Goal: Task Accomplishment & Management: Complete application form

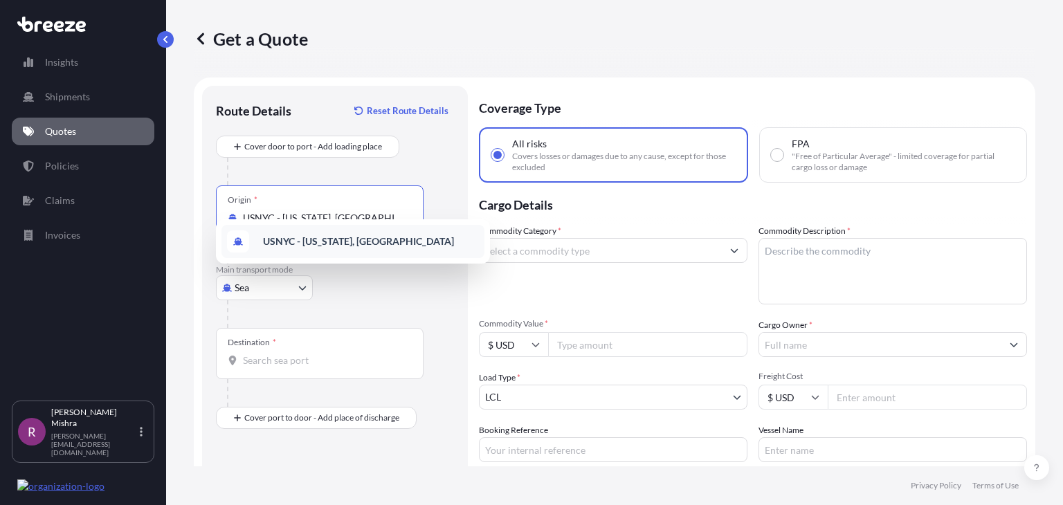
select select "Sea"
select select "1"
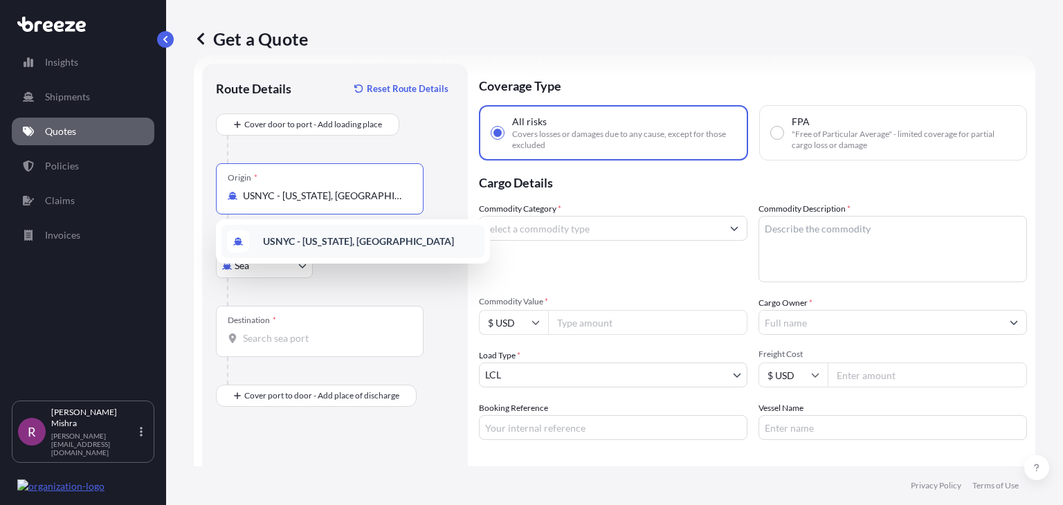
click at [340, 243] on b "USNYC - [US_STATE], [GEOGRAPHIC_DATA]" at bounding box center [358, 241] width 191 height 12
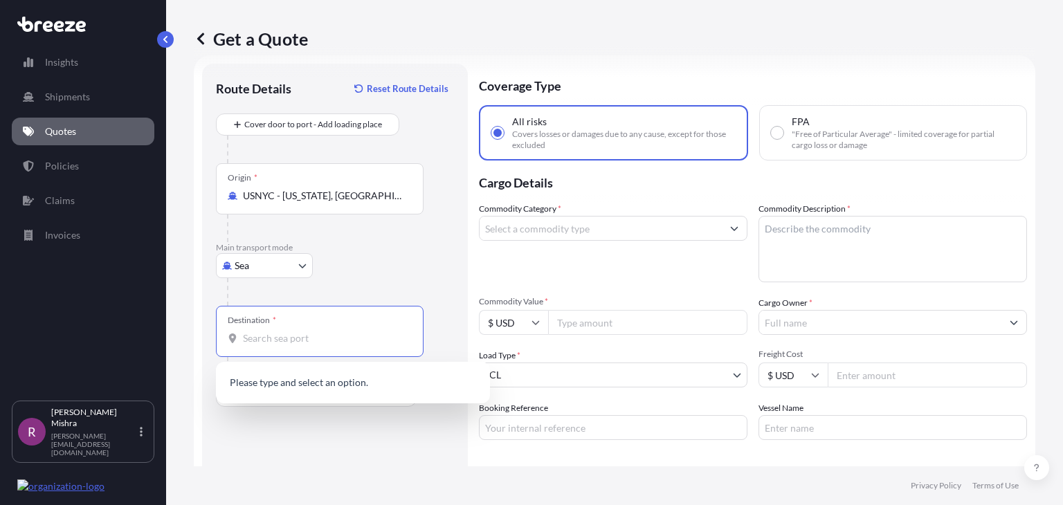
click at [260, 339] on input "Destination *" at bounding box center [324, 339] width 163 height 14
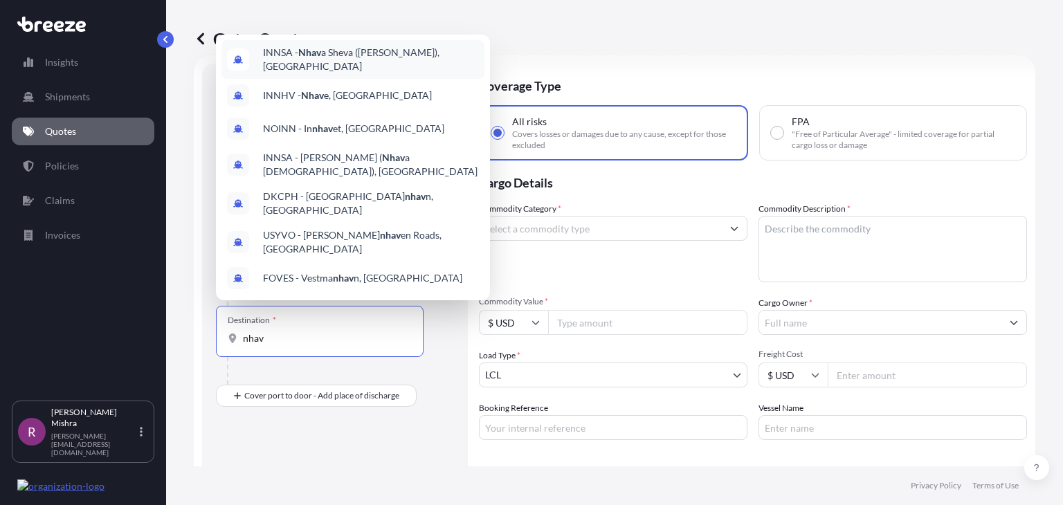
click at [409, 73] on span "INNSA - Nhav a Sheva ([PERSON_NAME]), [GEOGRAPHIC_DATA]" at bounding box center [371, 60] width 216 height 28
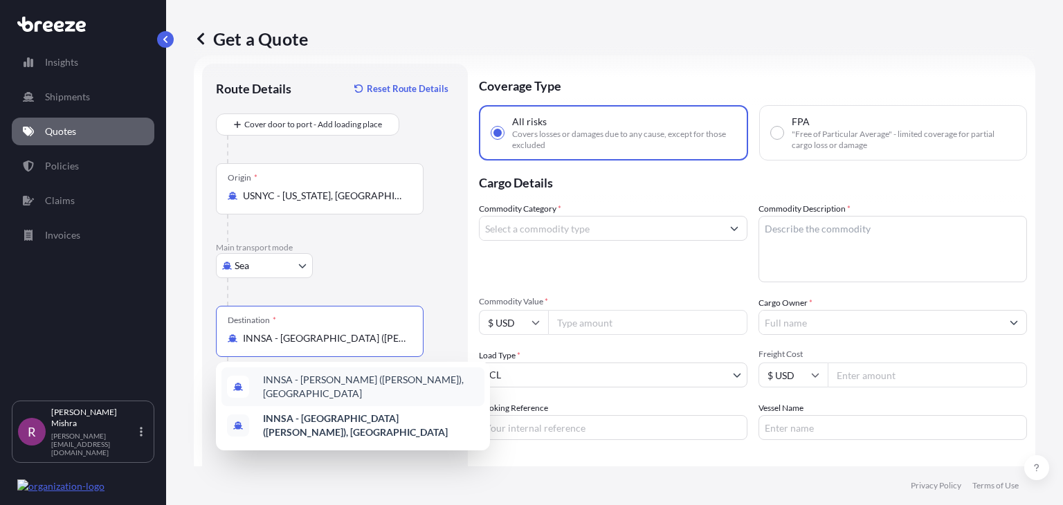
click at [360, 382] on span "INNSA - [PERSON_NAME] ([PERSON_NAME]), [GEOGRAPHIC_DATA]" at bounding box center [371, 387] width 216 height 28
type input "INNSA - [PERSON_NAME] ([PERSON_NAME]), [GEOGRAPHIC_DATA]"
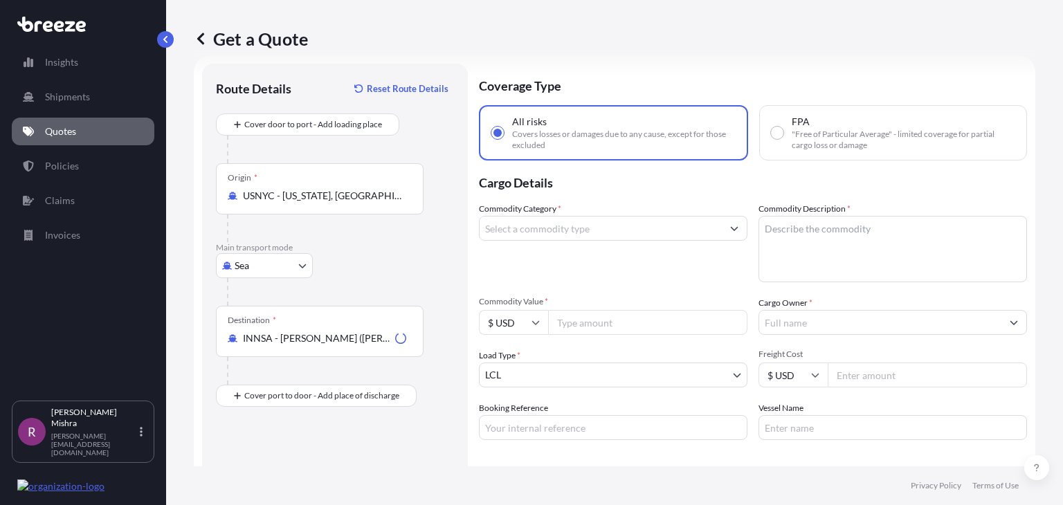
click at [771, 134] on input "FPA "Free of Particular Average" - limited coverage for partial cargo loss or d…" at bounding box center [777, 133] width 12 height 12
radio input "true"
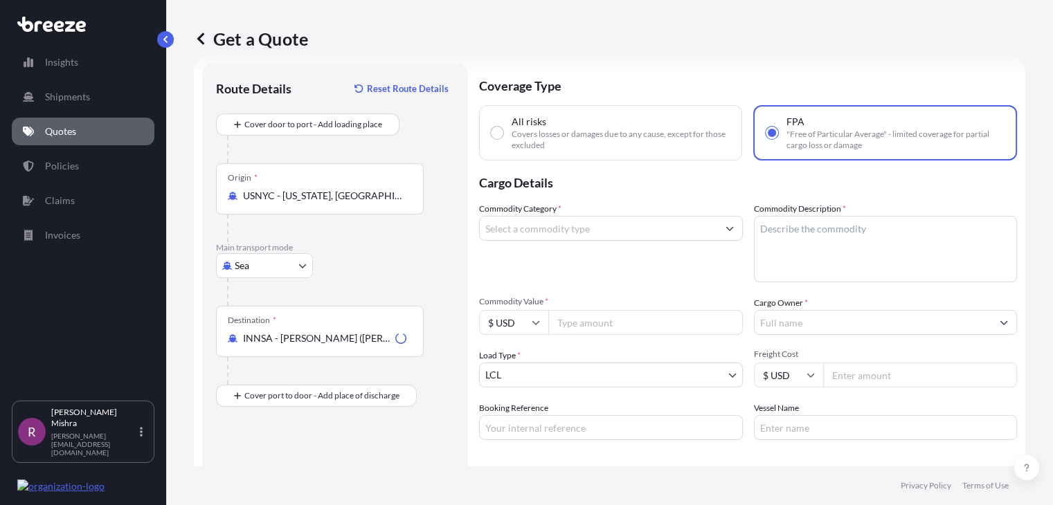
click at [580, 225] on input "Commodity Category *" at bounding box center [598, 228] width 237 height 25
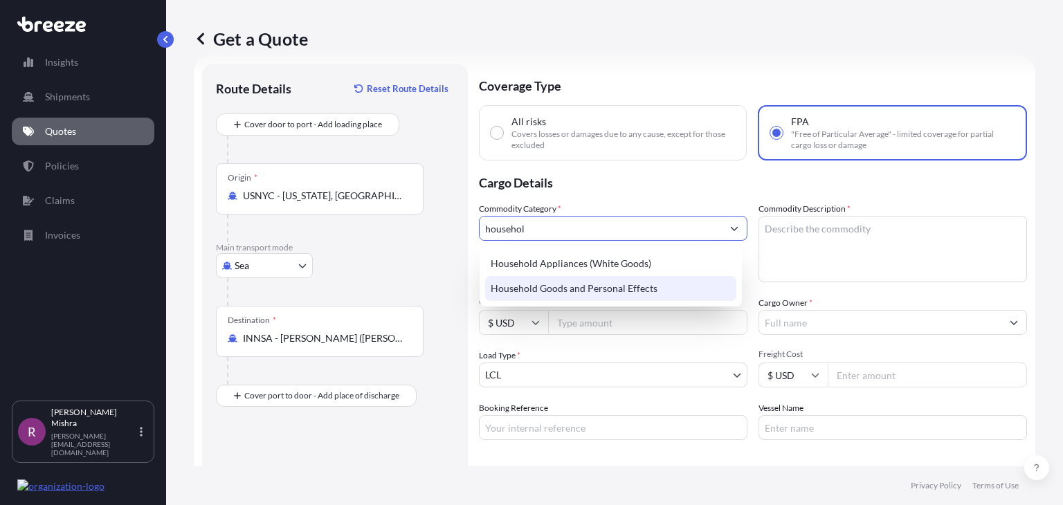
click at [615, 286] on div "Household Goods and Personal Effects" at bounding box center [610, 288] width 251 height 25
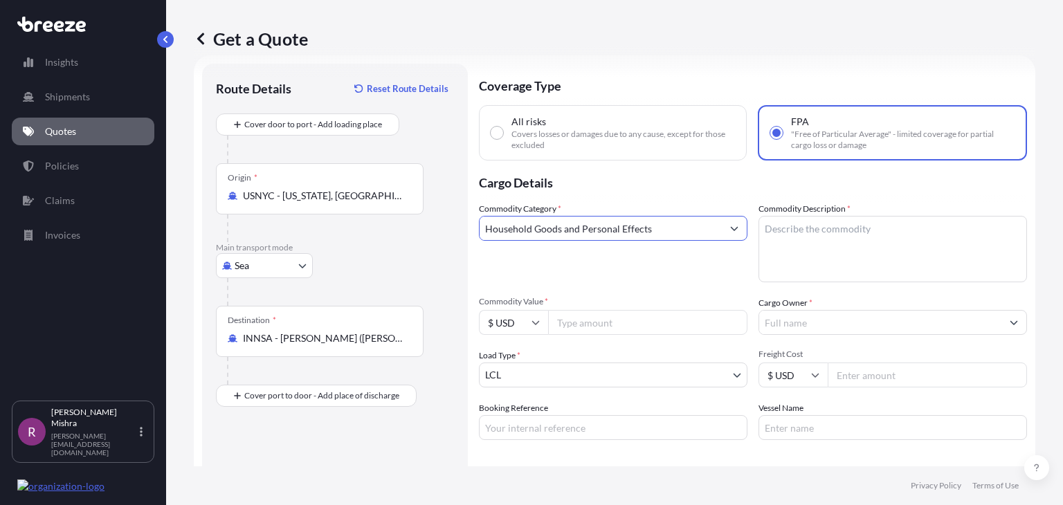
click at [581, 235] on input "Household Goods and Personal Effects" at bounding box center [601, 228] width 242 height 25
type input "Household Goods and Personal Effects"
click at [794, 222] on textarea "Commodity Description *" at bounding box center [893, 249] width 269 height 66
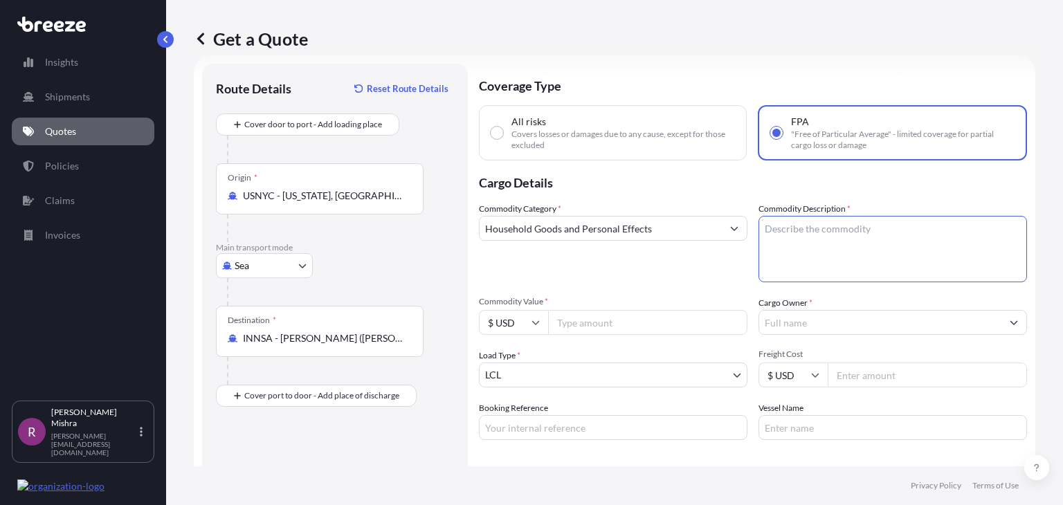
paste textarea "Household Goods and Personal Effects"
type textarea "Household Goods and Personal Effects"
click at [598, 320] on input "Commodity Value *" at bounding box center [647, 322] width 199 height 25
type input "3700"
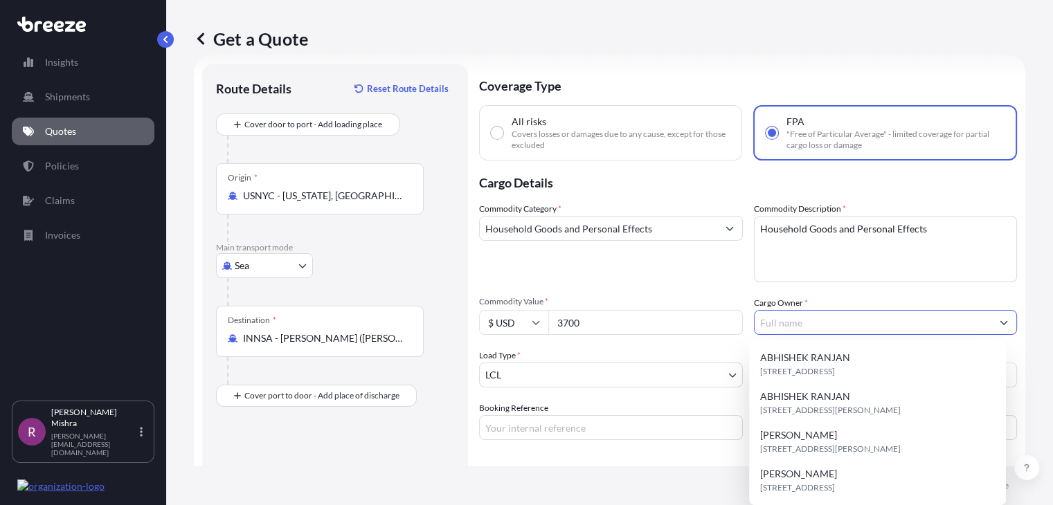
click at [761, 327] on input "Cargo Owner *" at bounding box center [872, 322] width 237 height 25
paste input "[PERSON_NAME]"
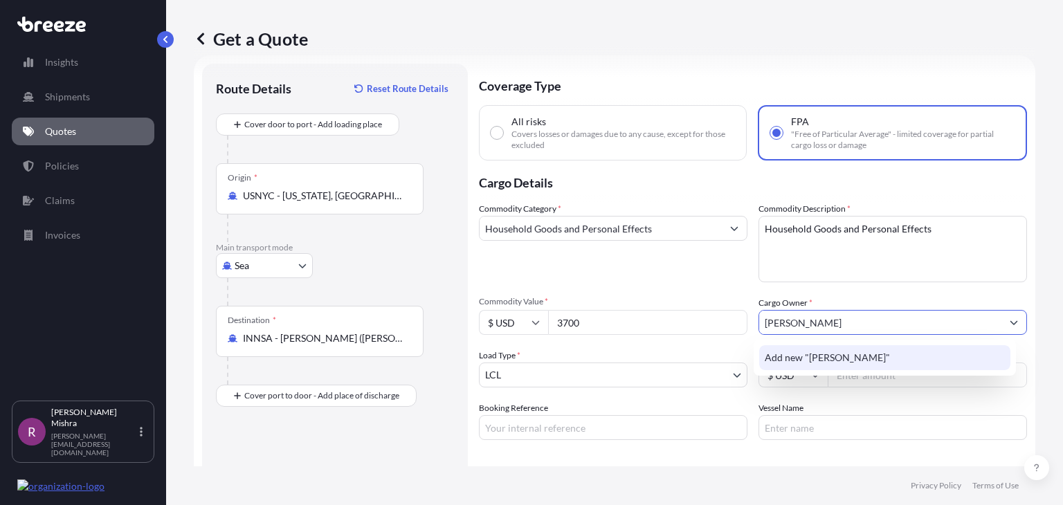
click at [815, 349] on div "Add new "[PERSON_NAME]"" at bounding box center [884, 357] width 251 height 25
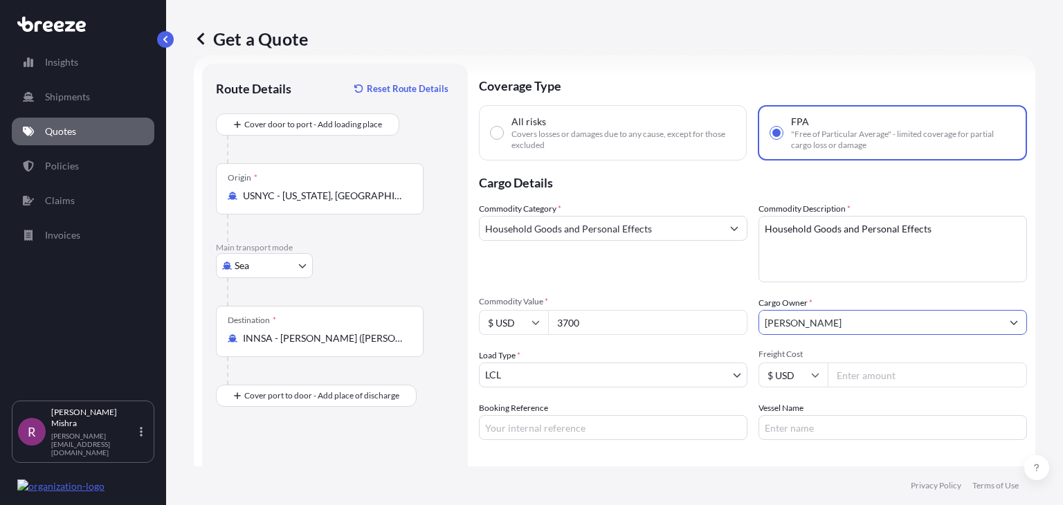
type input "[PERSON_NAME]"
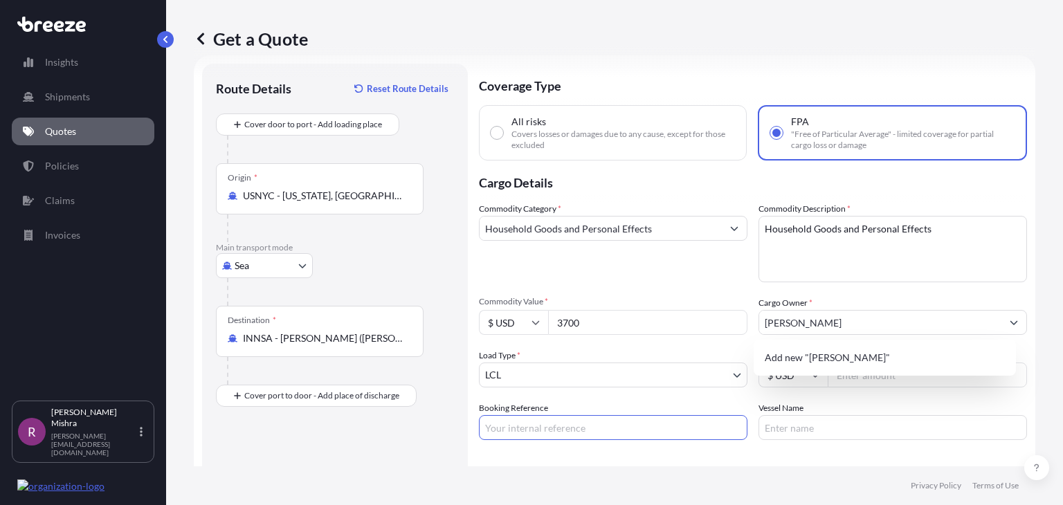
click at [547, 420] on input "Booking Reference" at bounding box center [613, 427] width 269 height 25
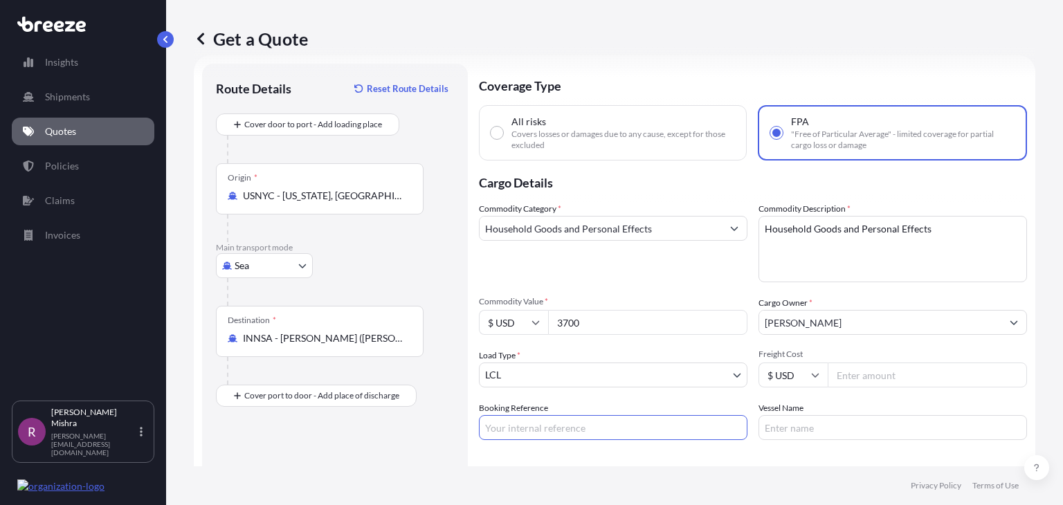
paste input "GIS008276-15"
type input "GIS008276-15"
click at [370, 460] on div "Route Details Reset Route Details Cover door to port - Add loading place Place …" at bounding box center [335, 312] width 238 height 468
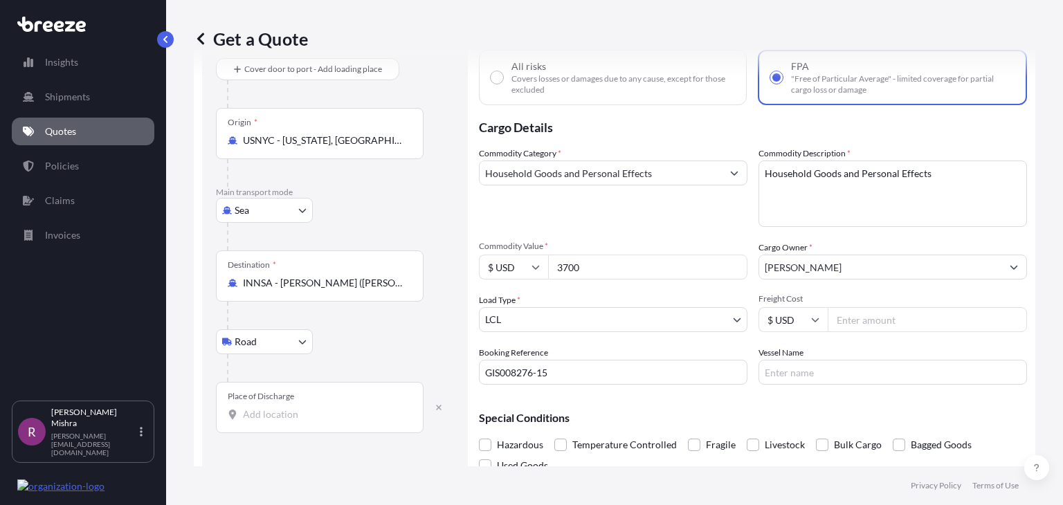
scroll to position [80, 0]
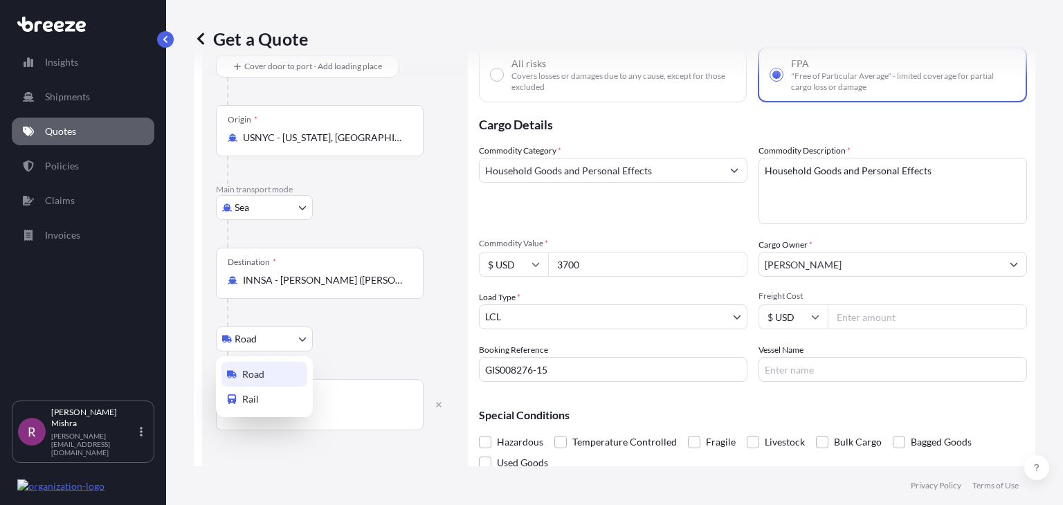
click at [241, 349] on body "Insights Shipments Quotes Policies Claims Invoices R [PERSON_NAME] [PERSON_NAME…" at bounding box center [531, 252] width 1063 height 505
click at [266, 336] on body "Insights Shipments Quotes Policies Claims Invoices R [PERSON_NAME] [PERSON_NAME…" at bounding box center [531, 252] width 1063 height 505
click at [438, 405] on icon "button" at bounding box center [439, 405] width 6 height 6
